Goal: Information Seeking & Learning: Learn about a topic

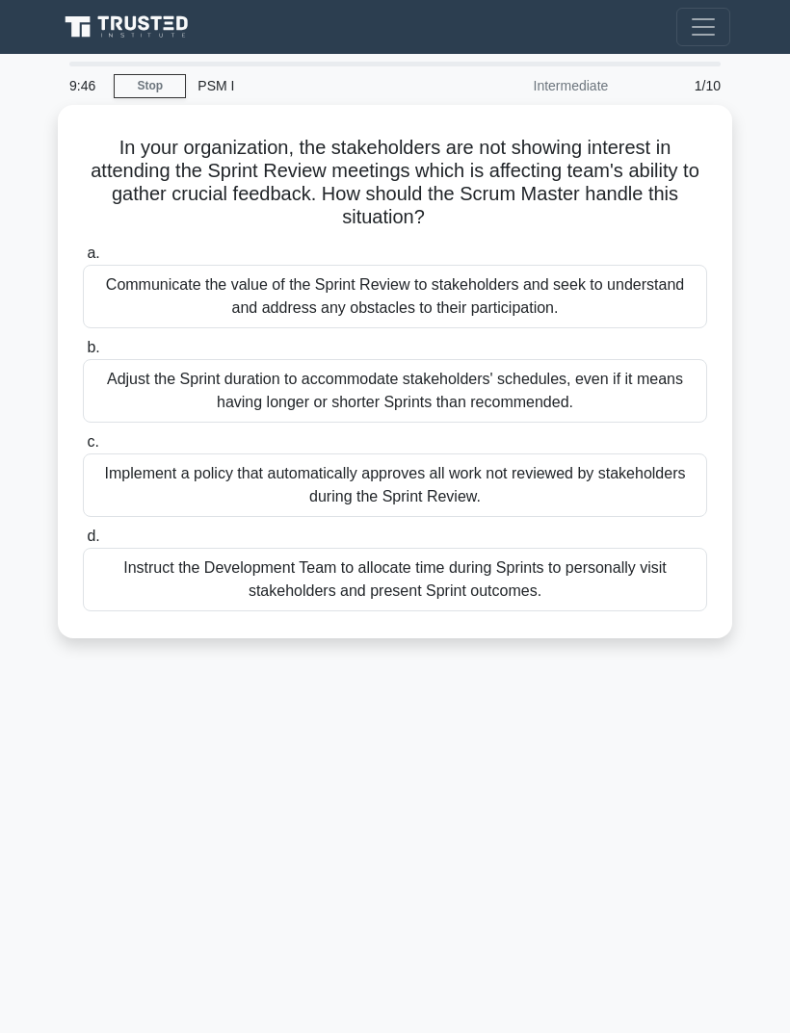
click at [648, 299] on div "Communicate the value of the Sprint Review to stakeholders and seek to understa…" at bounding box center [395, 297] width 624 height 64
click at [83, 260] on input "a. Communicate the value of the Sprint Review to stakeholders and seek to under…" at bounding box center [83, 254] width 0 height 13
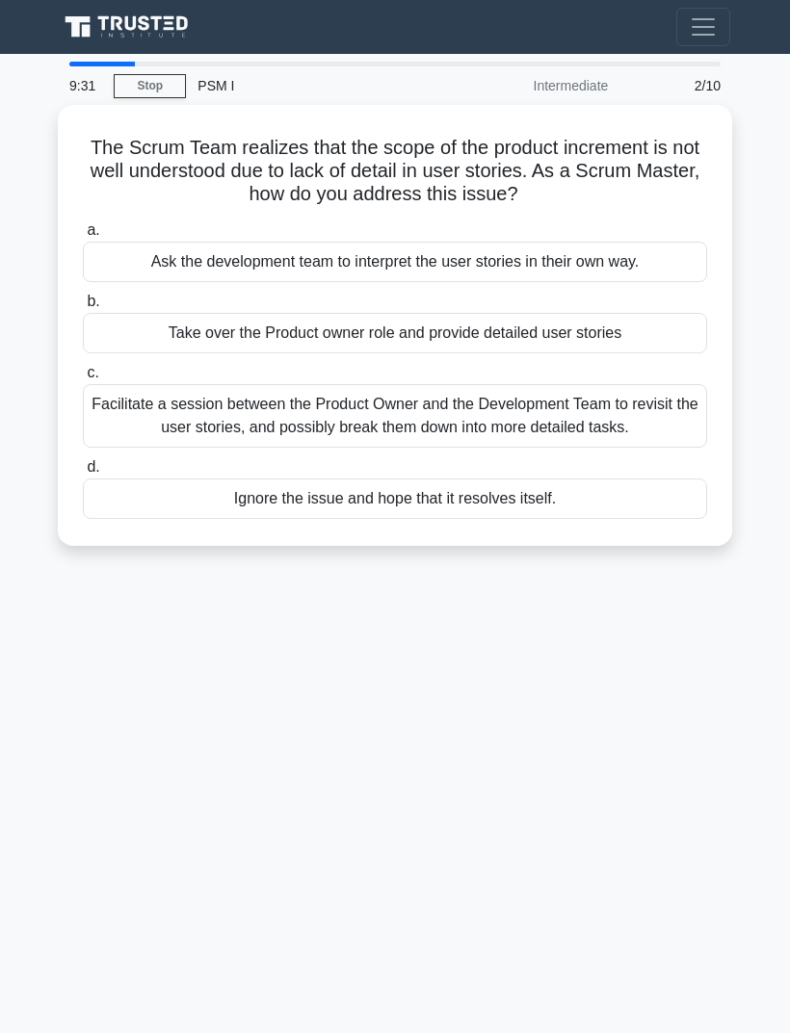
click at [567, 424] on div "Facilitate a session between the Product Owner and the Development Team to revi…" at bounding box center [395, 416] width 624 height 64
click at [83, 379] on input "c. Facilitate a session between the Product Owner and the Development Team to r…" at bounding box center [83, 373] width 0 height 13
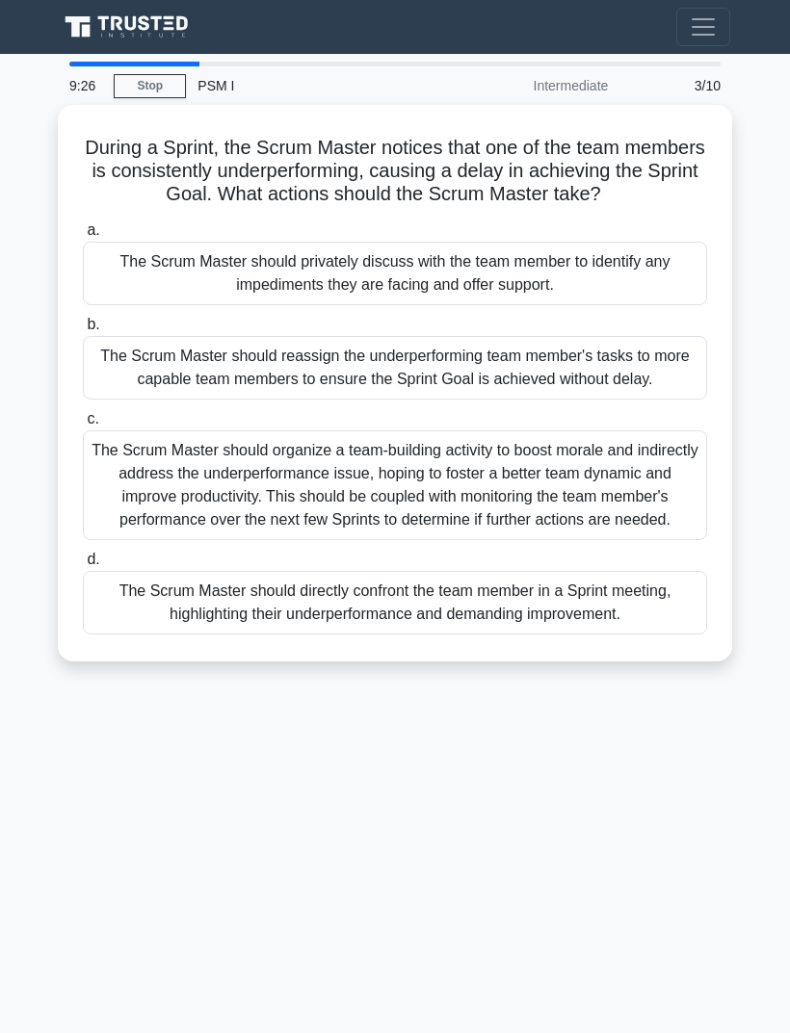
click at [537, 540] on div "The Scrum Master should organize a team-building activity to boost morale and i…" at bounding box center [395, 486] width 624 height 110
click at [83, 426] on input "c. The Scrum Master should organize a team-building activity to boost morale an…" at bounding box center [83, 419] width 0 height 13
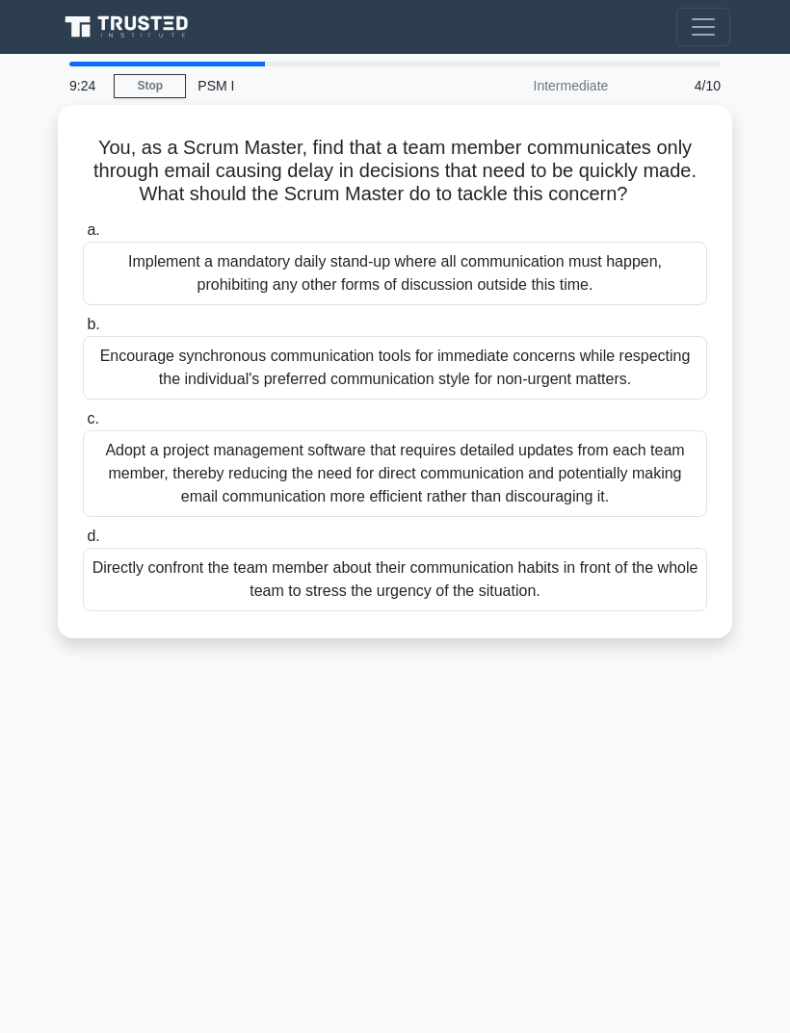
click at [536, 517] on div "Adopt a project management software that requires detailed updates from each te…" at bounding box center [395, 474] width 624 height 87
click at [83, 426] on input "c. Adopt a project management software that requires detailed updates from each…" at bounding box center [83, 419] width 0 height 13
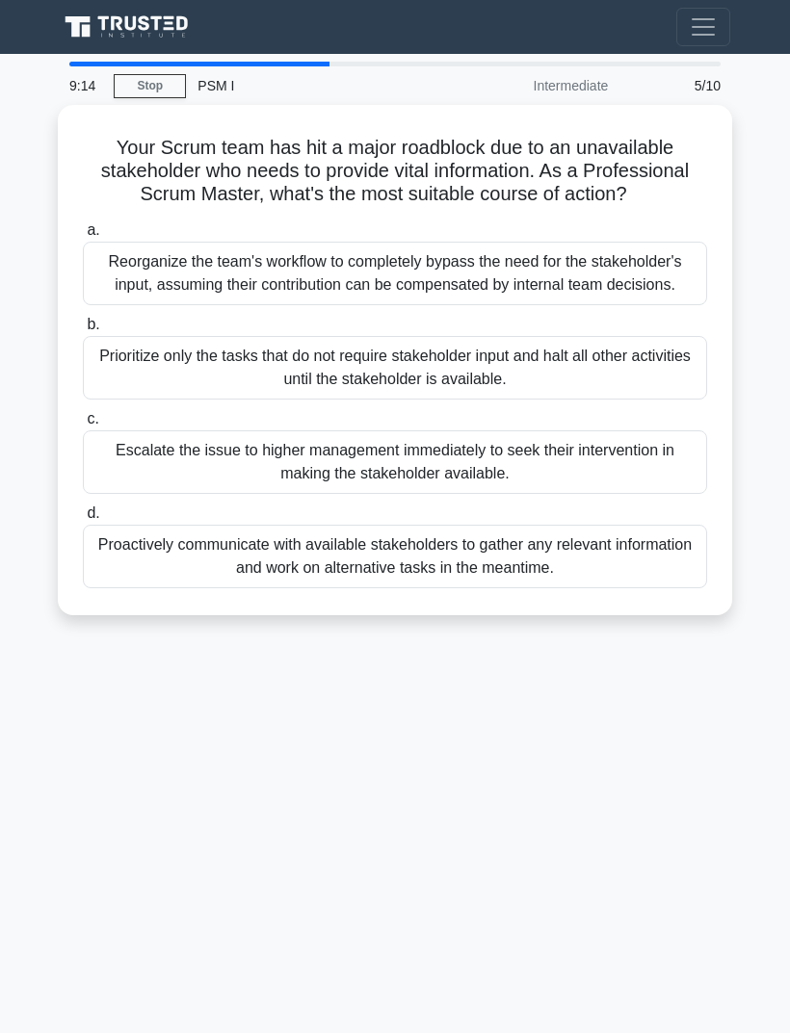
click at [628, 305] on div "Reorganize the team's workflow to completely bypass the need for the stakeholde…" at bounding box center [395, 274] width 624 height 64
click at [83, 237] on input "a. Reorganize the team's workflow to completely bypass the need for the stakeho…" at bounding box center [83, 230] width 0 height 13
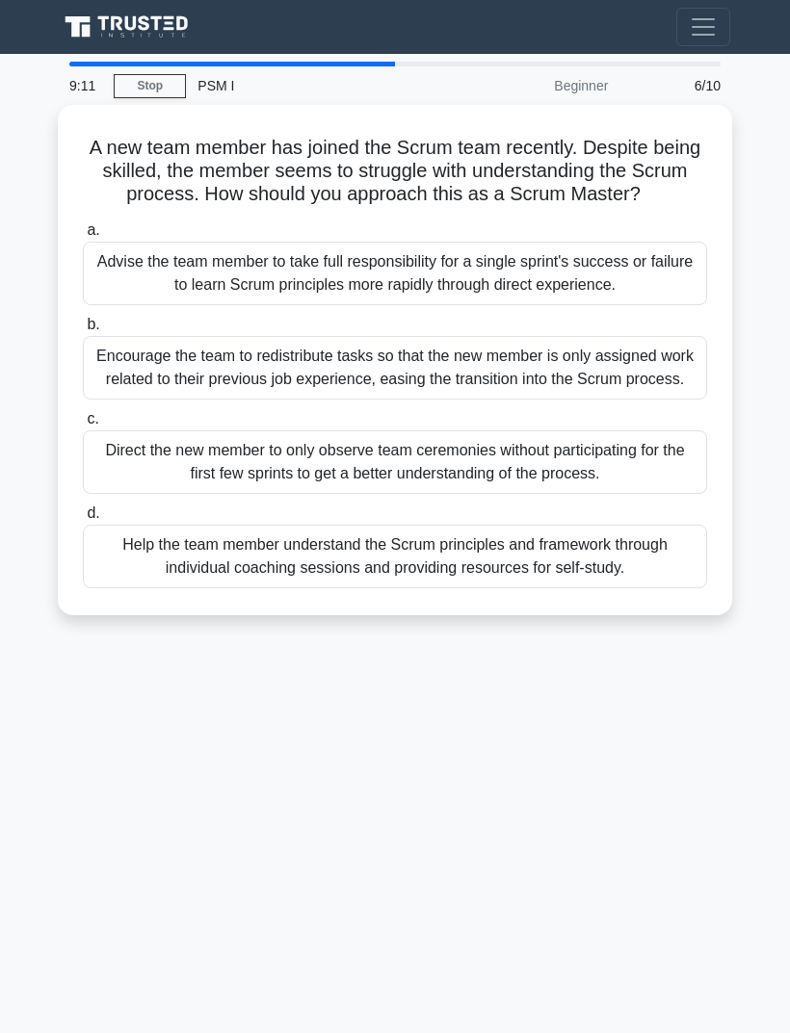
click at [557, 400] on div "Encourage the team to redistribute tasks so that the new member is only assigne…" at bounding box center [395, 368] width 624 height 64
click at [83, 331] on input "b. Encourage the team to redistribute tasks so that the new member is only assi…" at bounding box center [83, 325] width 0 height 13
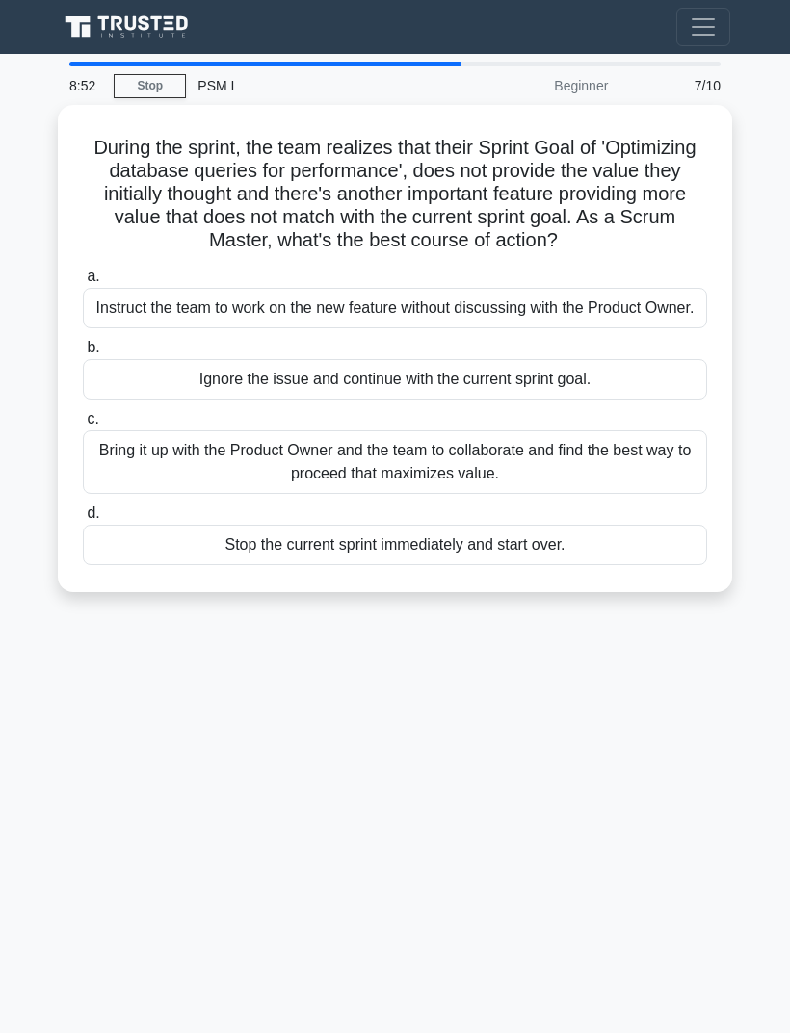
click at [543, 494] on div "Bring it up with the Product Owner and the team to collaborate and find the bes…" at bounding box center [395, 463] width 624 height 64
click at [83, 426] on input "c. Bring it up with the Product Owner and the team to collaborate and find the …" at bounding box center [83, 419] width 0 height 13
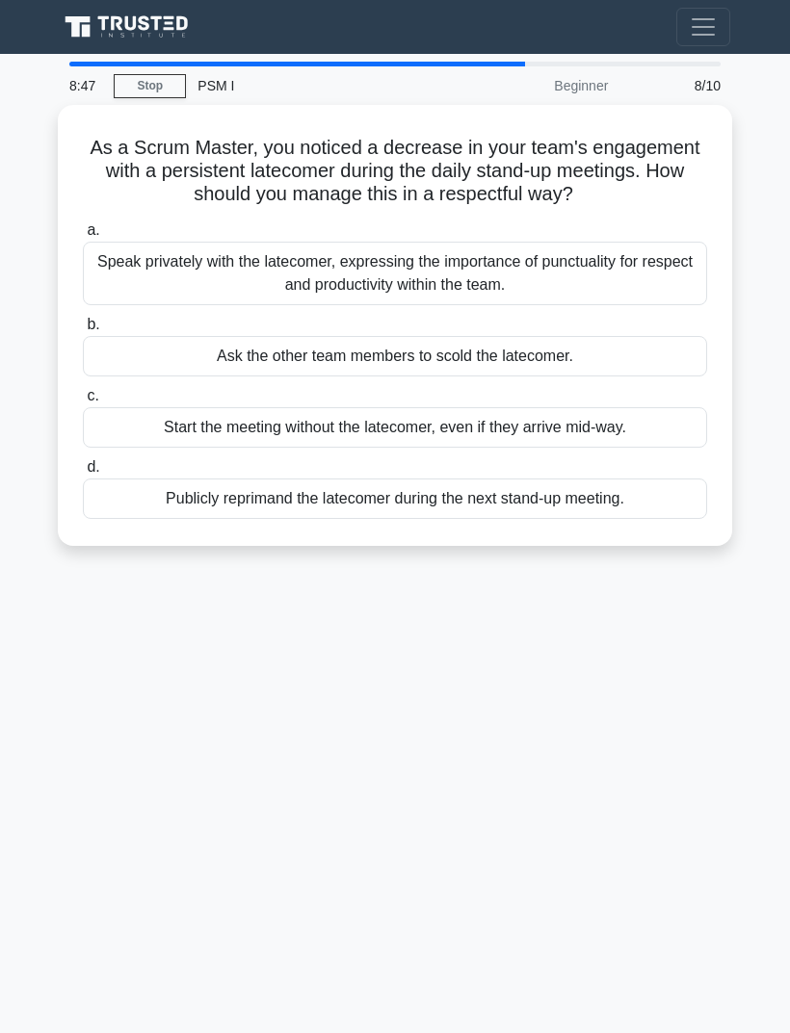
click at [616, 305] on div "Speak privately with the latecomer, expressing the importance of punctuality fo…" at bounding box center [395, 274] width 624 height 64
click at [83, 237] on input "a. Speak privately with the latecomer, expressing the importance of punctuality…" at bounding box center [83, 230] width 0 height 13
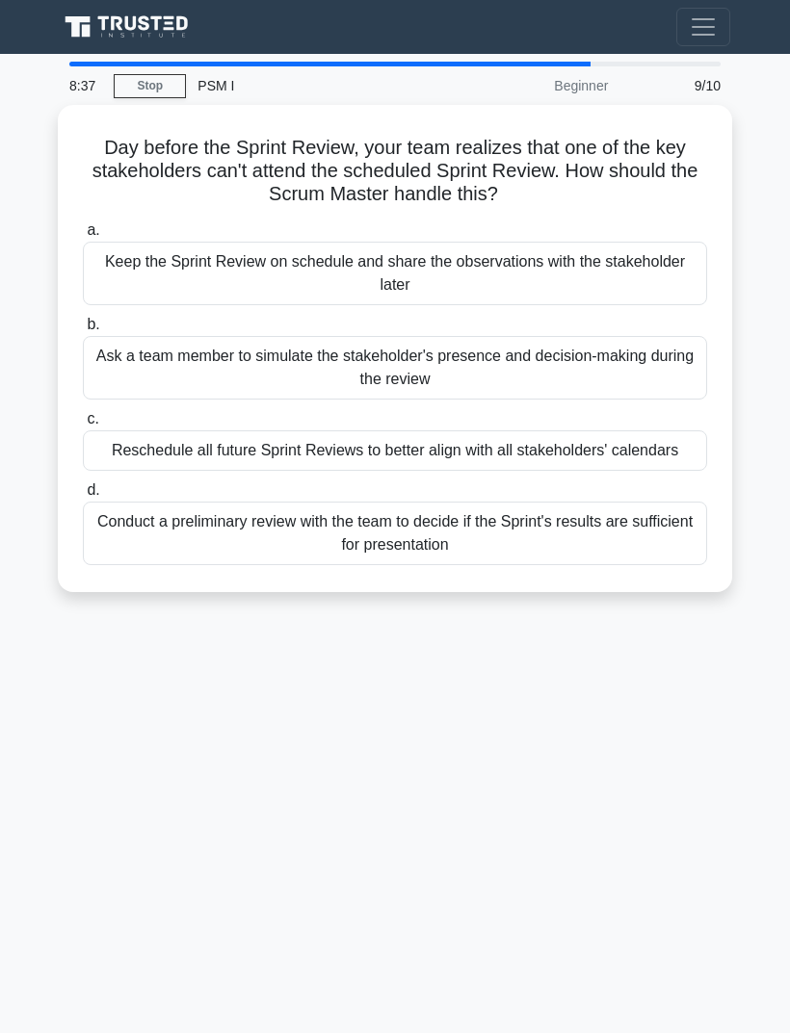
click at [535, 471] on div "Reschedule all future Sprint Reviews to better align with all stakeholders' cal…" at bounding box center [395, 451] width 624 height 40
click at [83, 426] on input "c. Reschedule all future Sprint Reviews to better align with all stakeholders' …" at bounding box center [83, 419] width 0 height 13
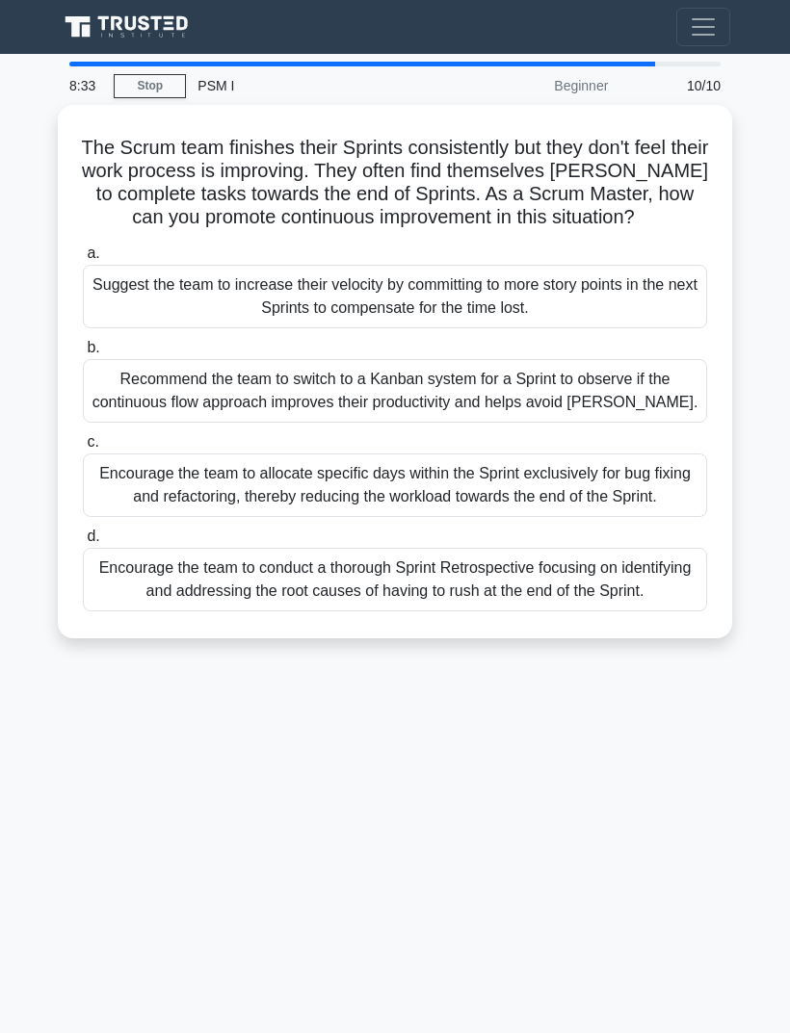
click at [588, 405] on div "Recommend the team to switch to a Kanban system for a Sprint to observe if the …" at bounding box center [395, 391] width 624 height 64
click at [83, 354] on input "b. Recommend the team to switch to a Kanban system for a Sprint to observe if t…" at bounding box center [83, 348] width 0 height 13
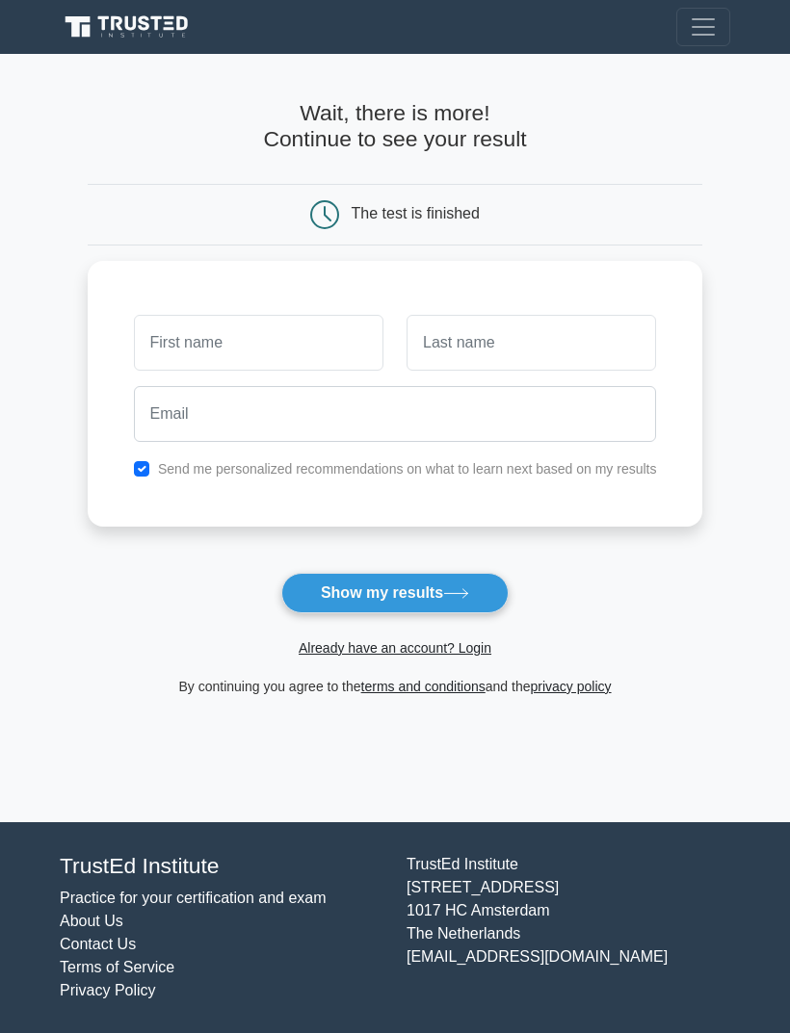
click at [491, 586] on button "Show my results" at bounding box center [394, 593] width 227 height 40
type input "A"
click at [584, 319] on input "text" at bounding box center [530, 343] width 249 height 56
type input "V"
type input "B"
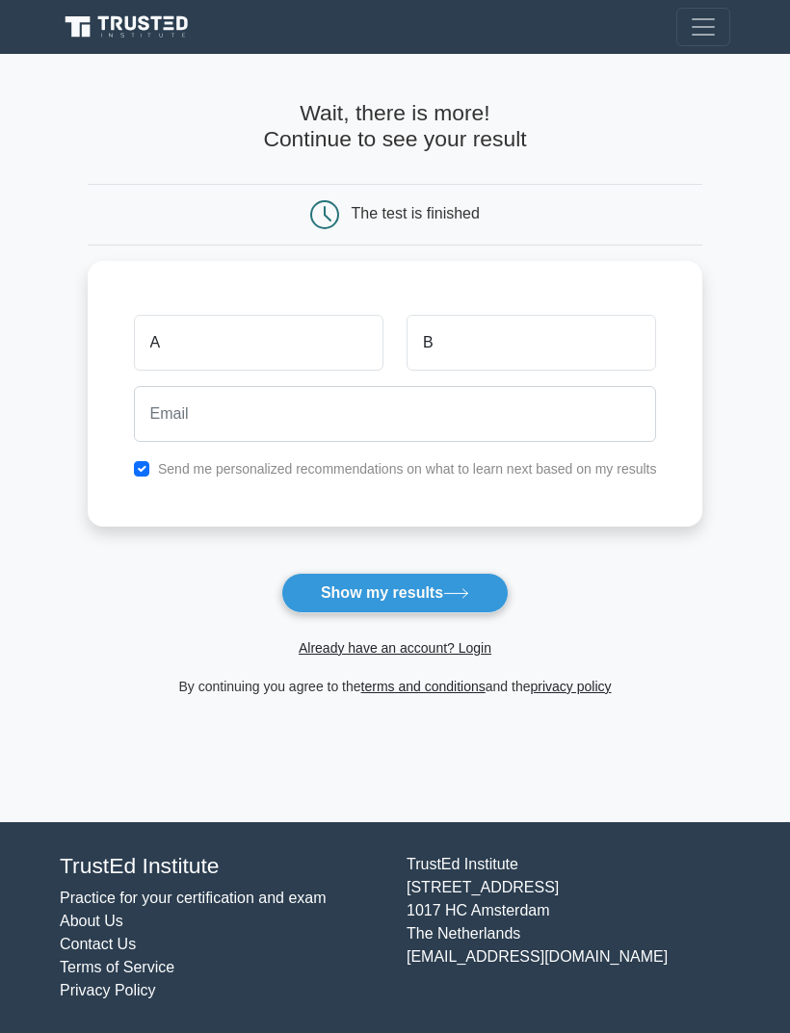
click at [490, 603] on button "Show my results" at bounding box center [394, 593] width 227 height 40
click at [500, 602] on button "Show my results" at bounding box center [394, 593] width 227 height 40
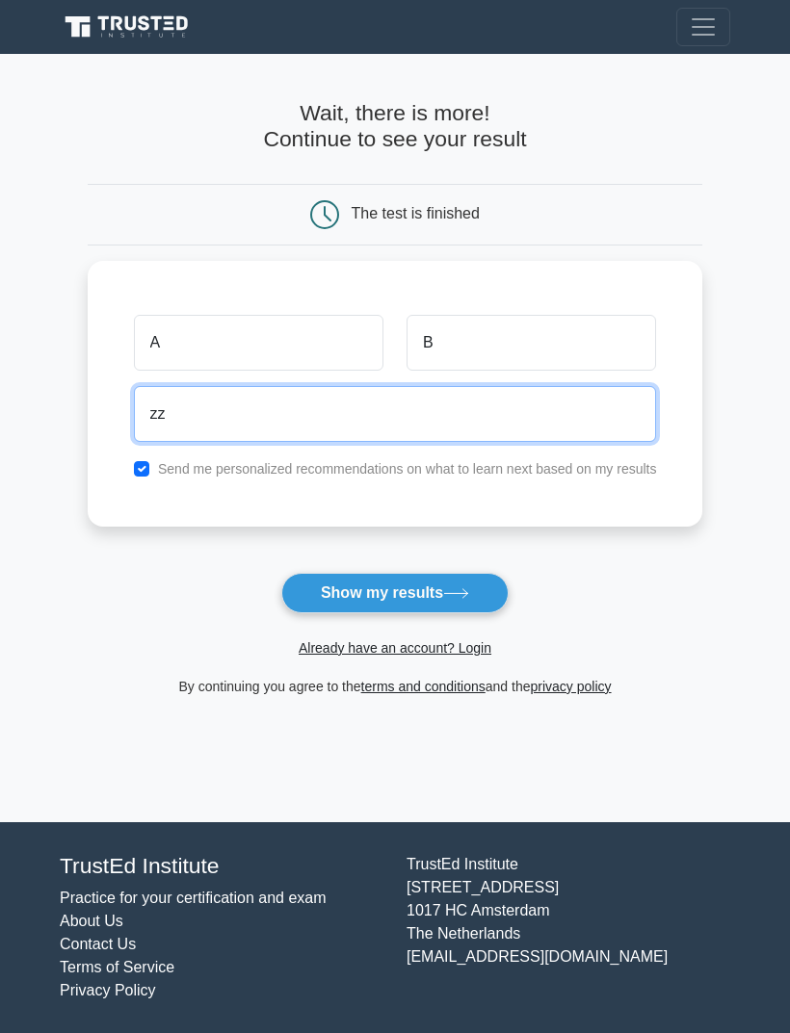
type input "z"
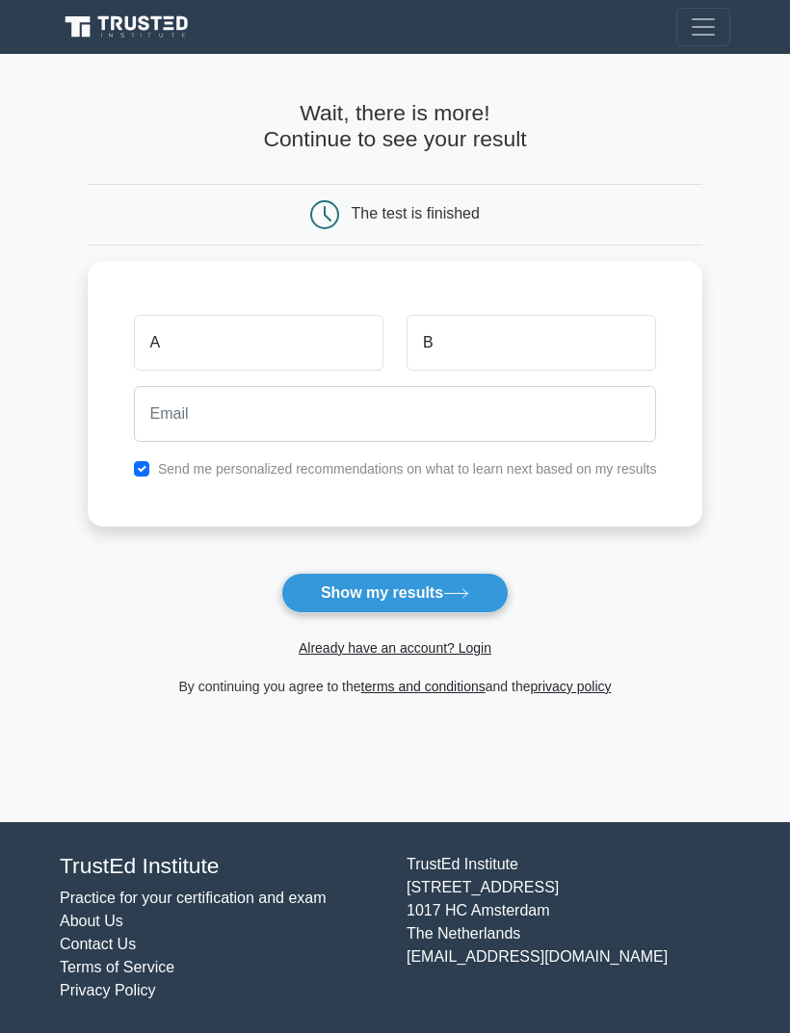
click at [158, 464] on label "Send me personalized recommendations on what to learn next based on my results" at bounding box center [407, 468] width 499 height 15
click at [134, 461] on input "checkbox" at bounding box center [141, 468] width 15 height 15
checkbox input "false"
click at [311, 601] on button "Show my results" at bounding box center [394, 593] width 227 height 40
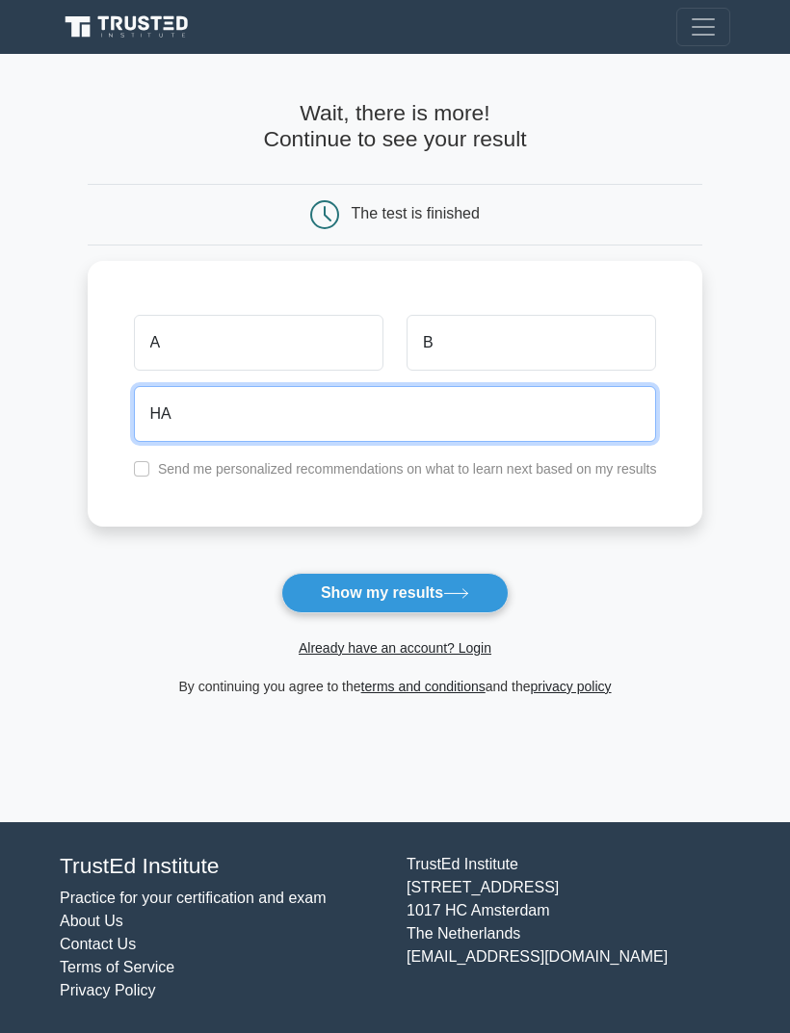
type input "H"
type input "u"
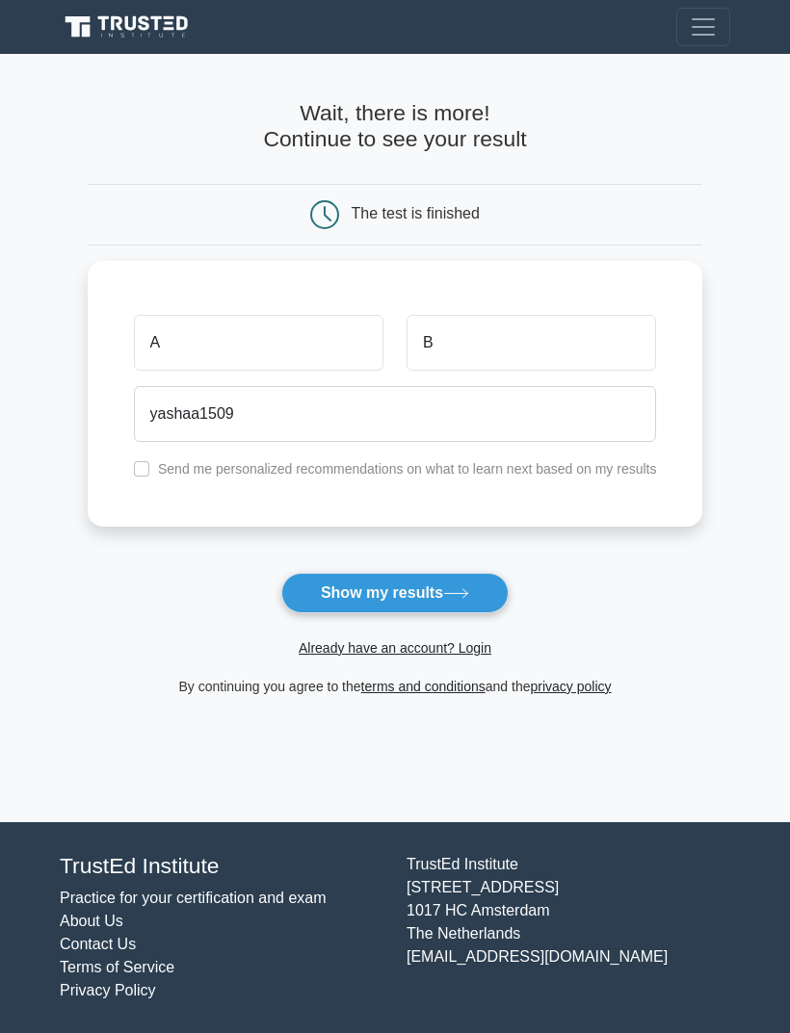
click at [314, 596] on button "Show my results" at bounding box center [394, 593] width 227 height 40
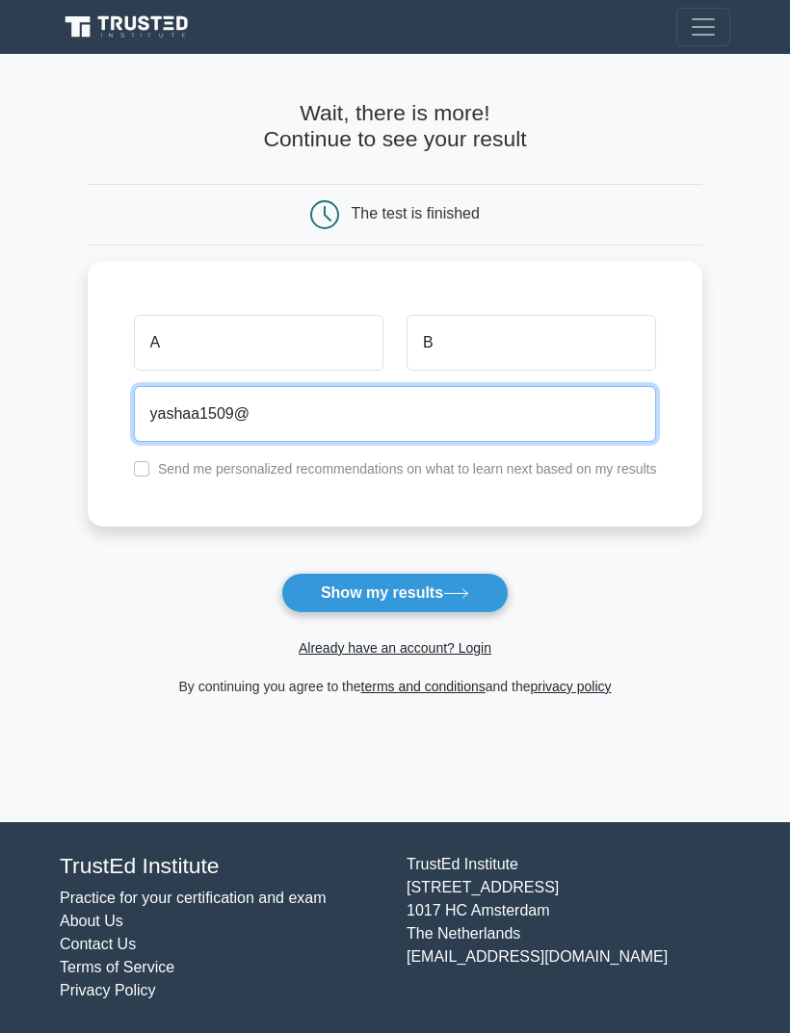
click at [394, 592] on button "Show my results" at bounding box center [394, 593] width 227 height 40
type input "y"
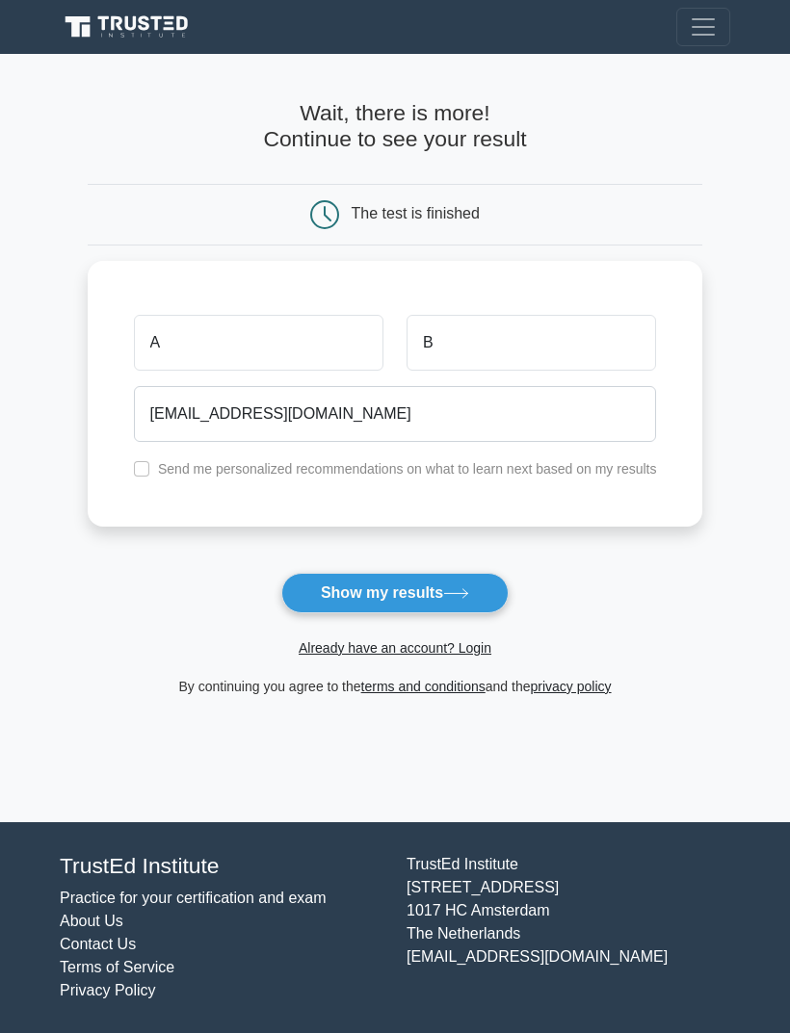
click at [327, 600] on button "Show my results" at bounding box center [394, 593] width 227 height 40
click at [298, 588] on form "Wait, there is more! Continue to see your result The test is finished A B" at bounding box center [395, 399] width 615 height 598
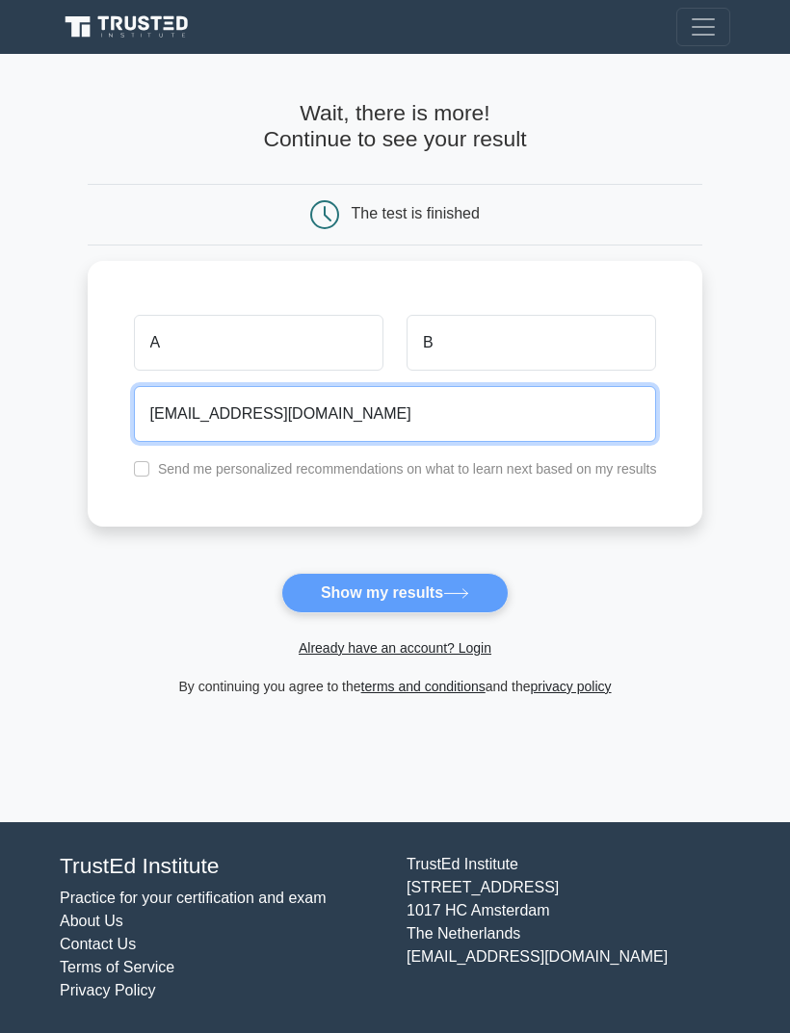
click at [324, 410] on input "yashas1519@gmail.com" at bounding box center [395, 414] width 523 height 56
type input "y"
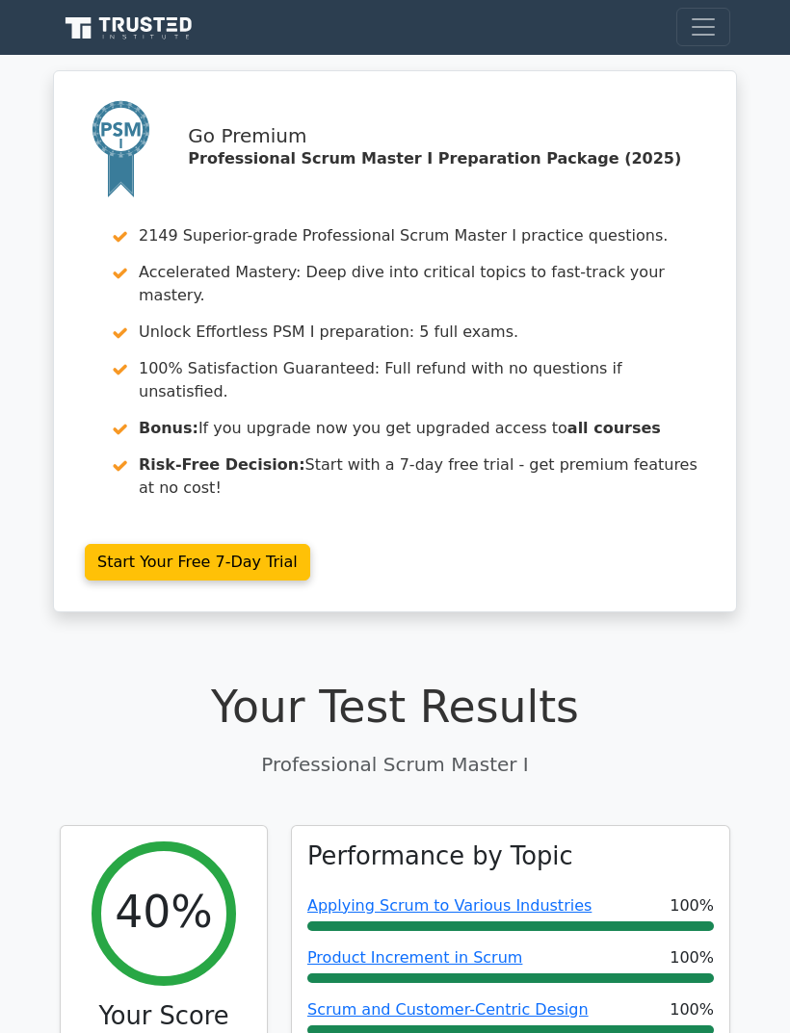
click at [679, 683] on h1 "Your Test Results" at bounding box center [395, 708] width 670 height 53
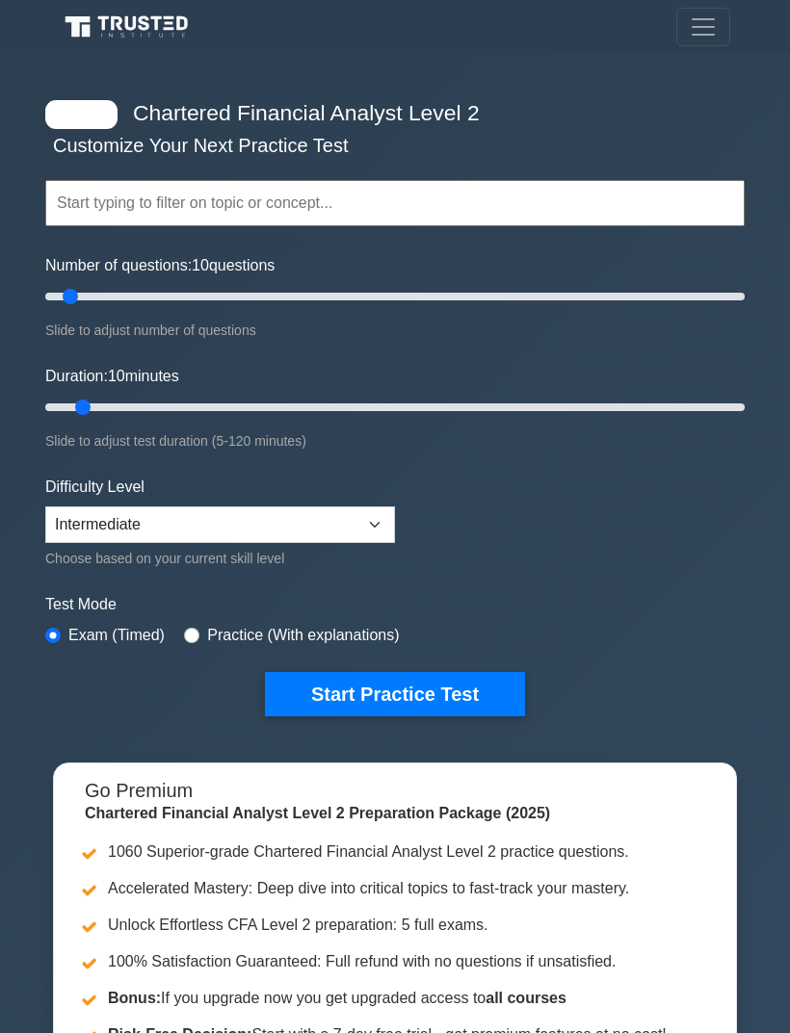
click at [510, 703] on button "Start Practice Test" at bounding box center [395, 694] width 260 height 44
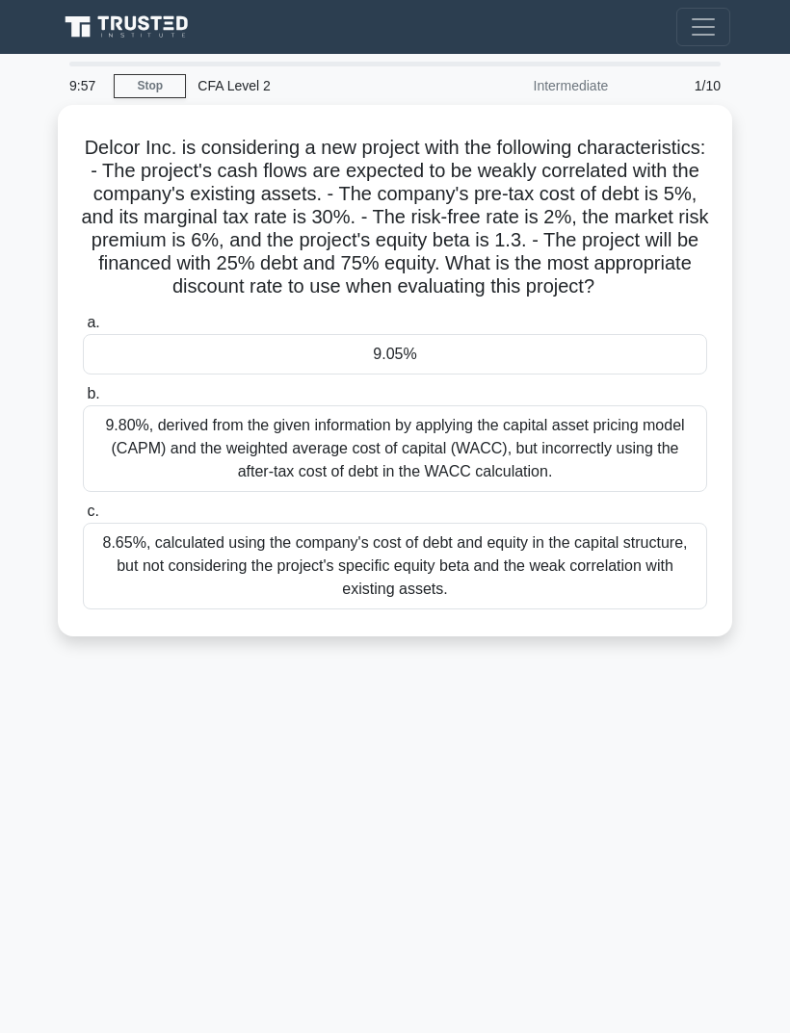
click at [146, 75] on link "Stop" at bounding box center [150, 86] width 72 height 24
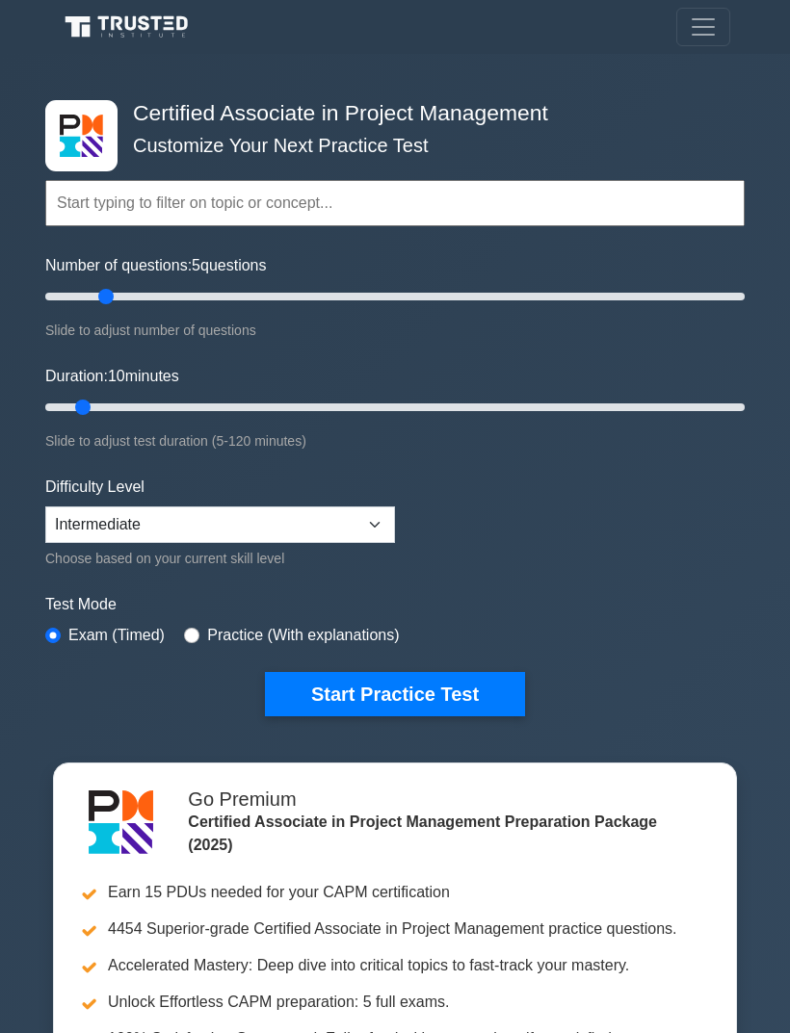
click at [103, 299] on input "Number of questions: 5 questions" at bounding box center [394, 296] width 699 height 23
type input "10"
click at [352, 499] on div "Difficulty Level Beginner Intermediate Expert Choose based on your current skil…" at bounding box center [220, 523] width 350 height 94
click at [372, 508] on select "Beginner Intermediate Expert" at bounding box center [220, 525] width 350 height 37
click at [298, 524] on select "Beginner Intermediate Expert" at bounding box center [220, 525] width 350 height 37
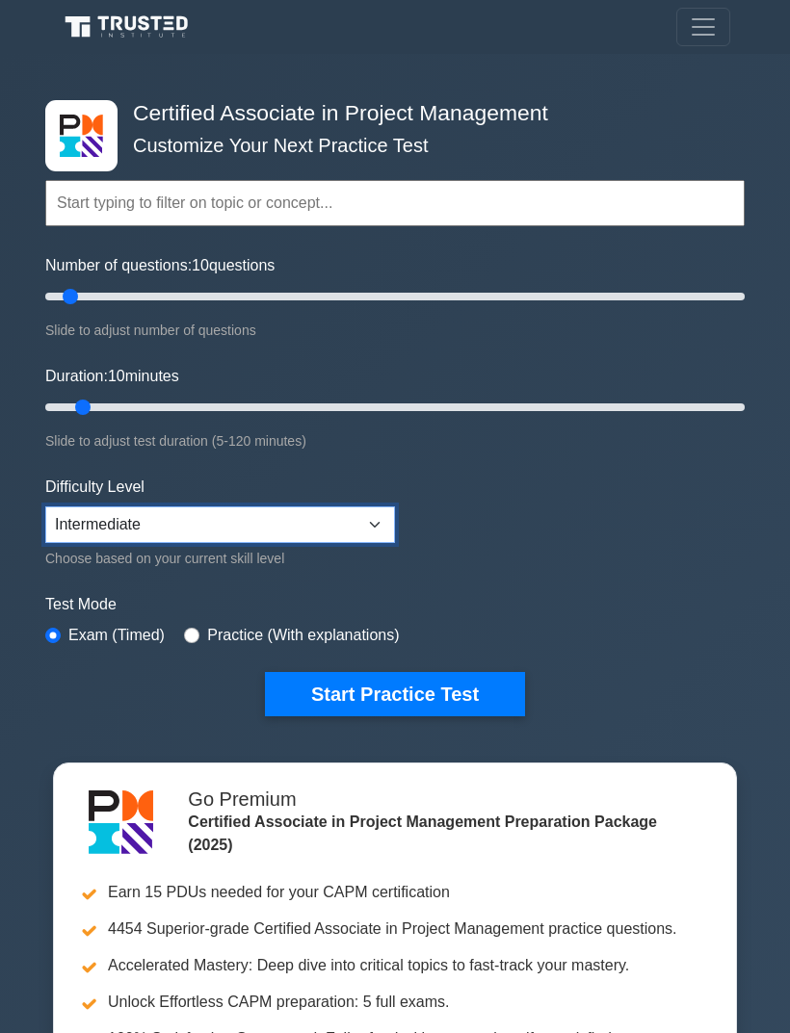
select select "beginner"
click at [515, 683] on button "Start Practice Test" at bounding box center [395, 694] width 260 height 44
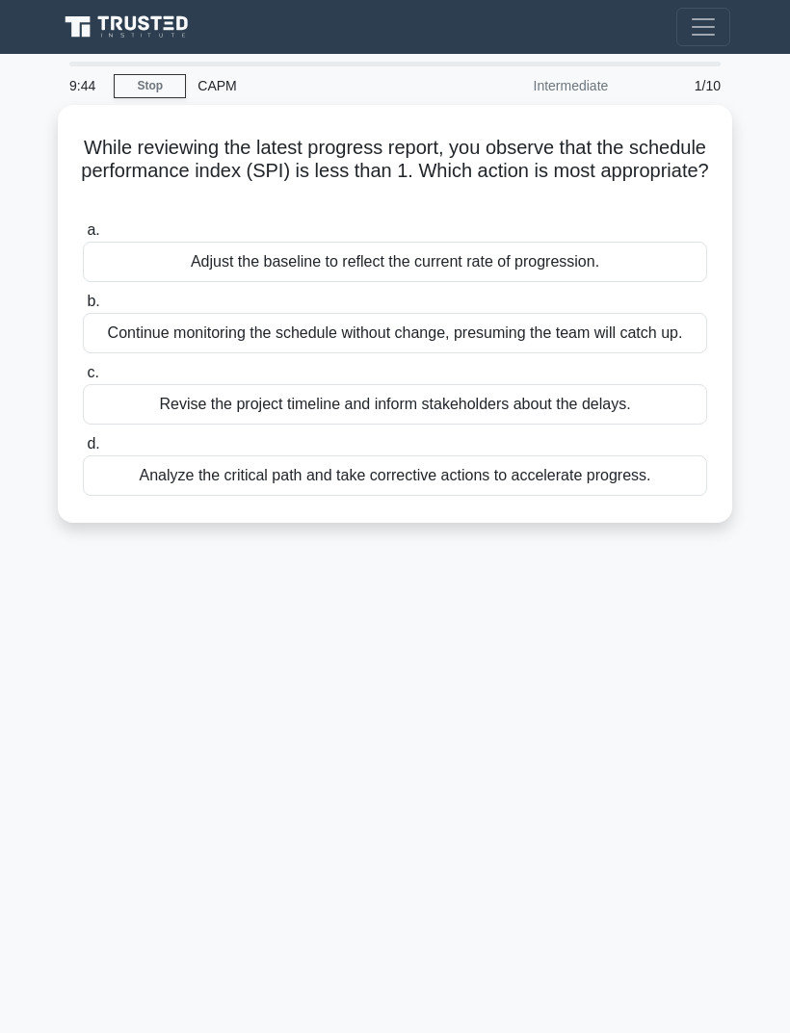
click at [155, 84] on link "Stop" at bounding box center [150, 86] width 72 height 24
